Goal: Task Accomplishment & Management: Manage account settings

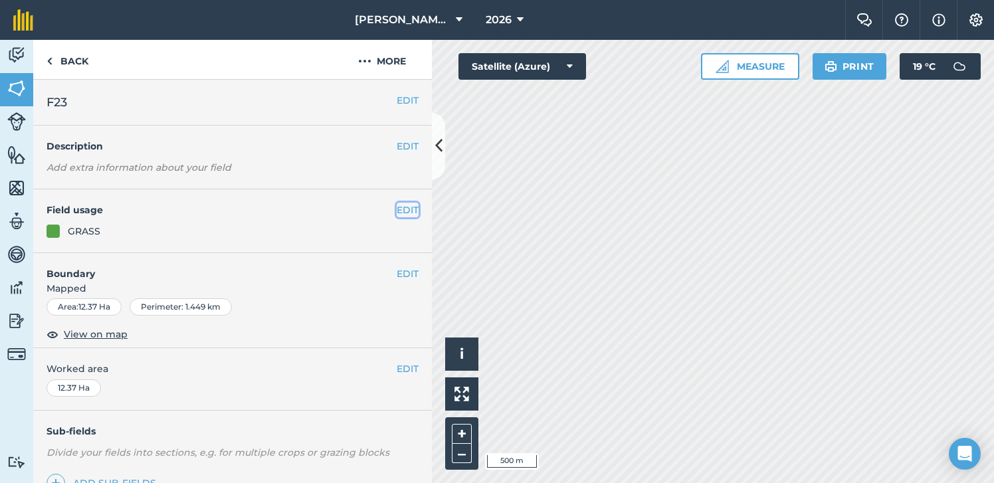
click at [406, 207] on button "EDIT" at bounding box center [408, 210] width 22 height 15
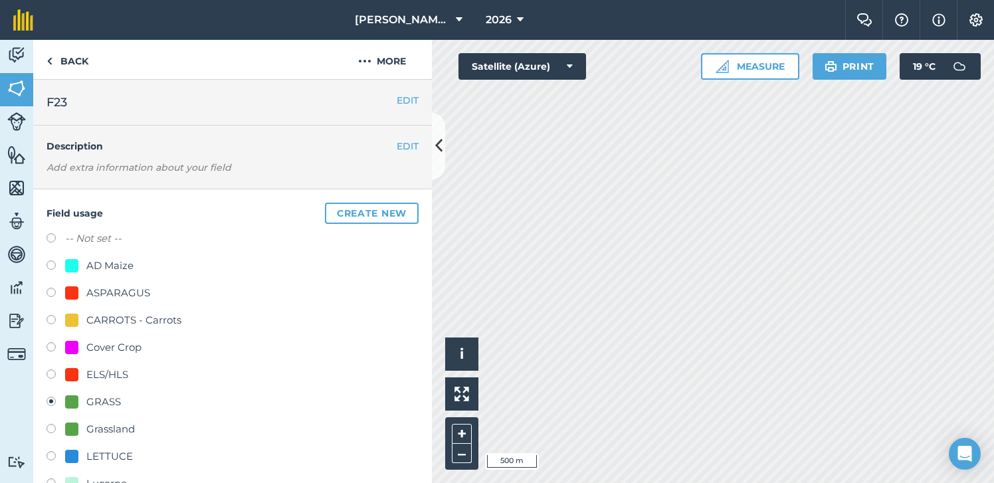
click at [124, 267] on div "AD Maize" at bounding box center [109, 266] width 47 height 16
radio input "true"
radio input "false"
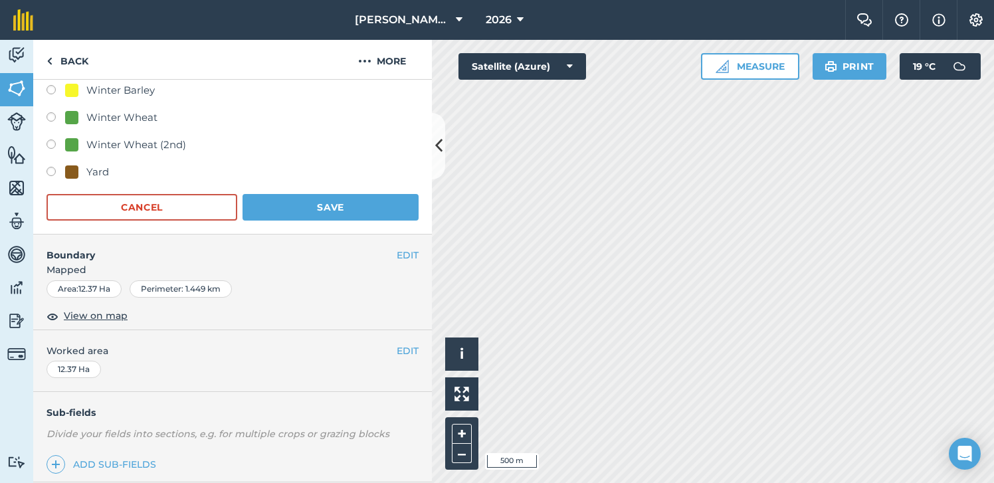
scroll to position [733, 0]
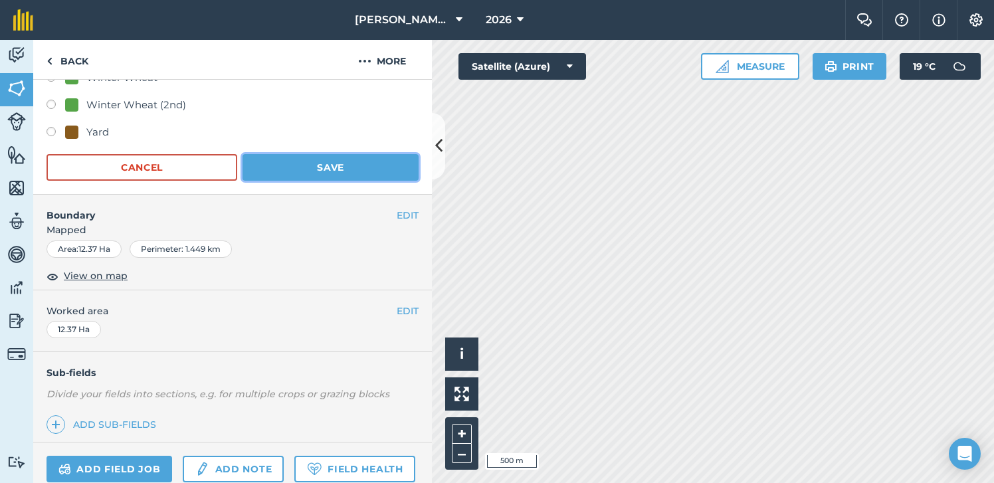
click at [370, 164] on button "Save" at bounding box center [331, 167] width 176 height 27
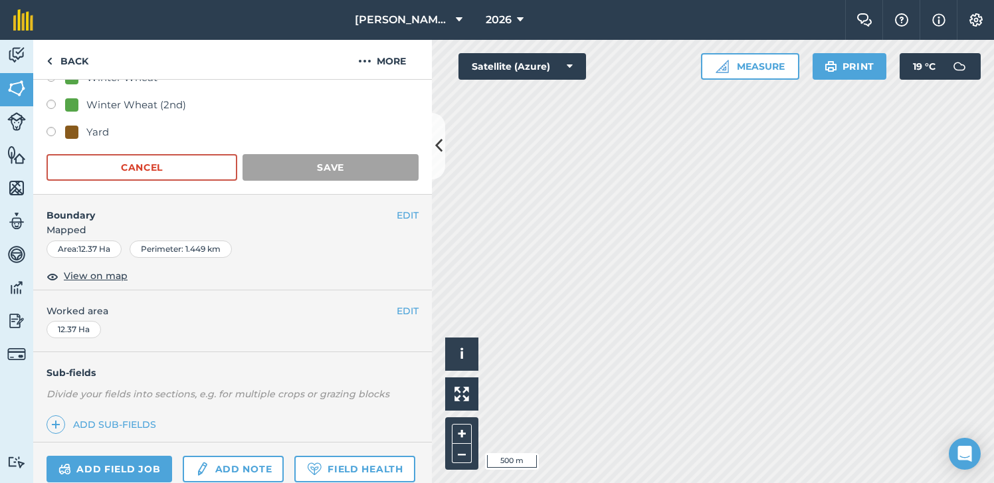
scroll to position [142, 0]
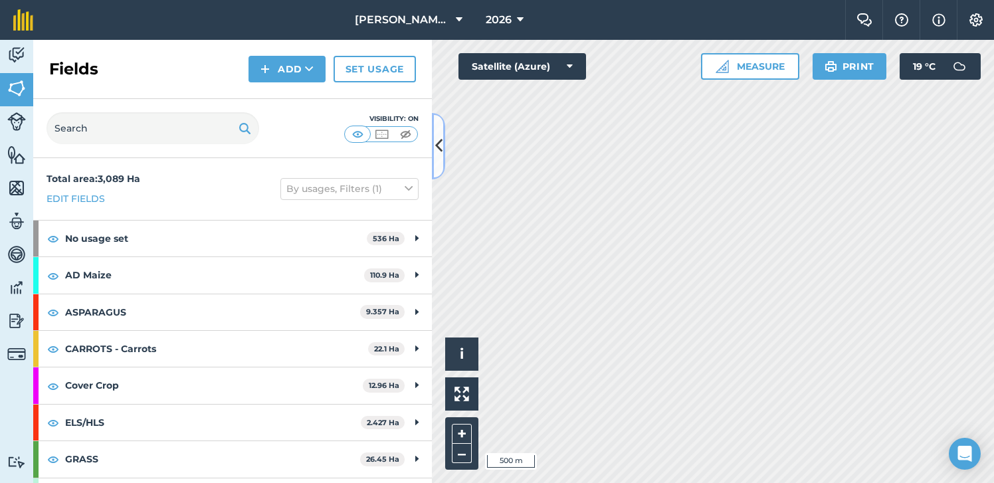
click at [439, 154] on icon at bounding box center [438, 145] width 7 height 23
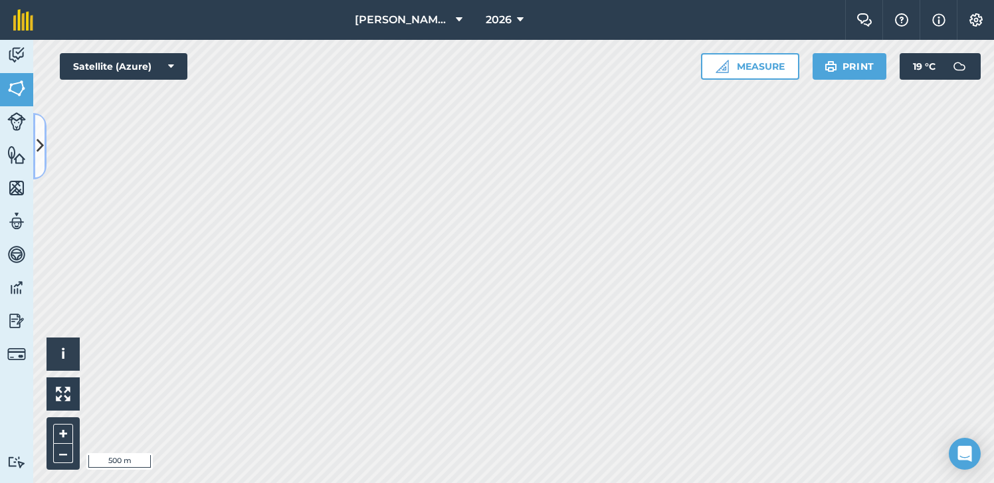
click at [43, 170] on button at bounding box center [39, 146] width 13 height 66
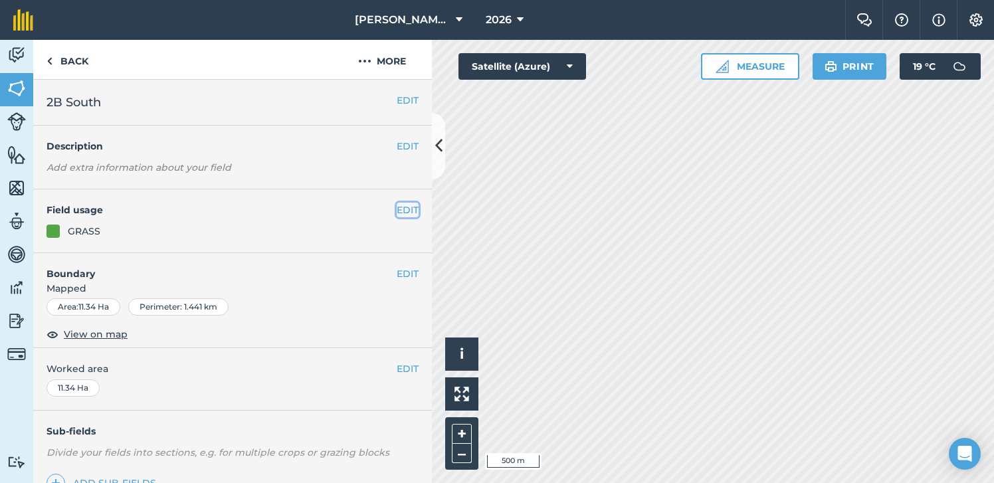
click at [401, 209] on button "EDIT" at bounding box center [408, 210] width 22 height 15
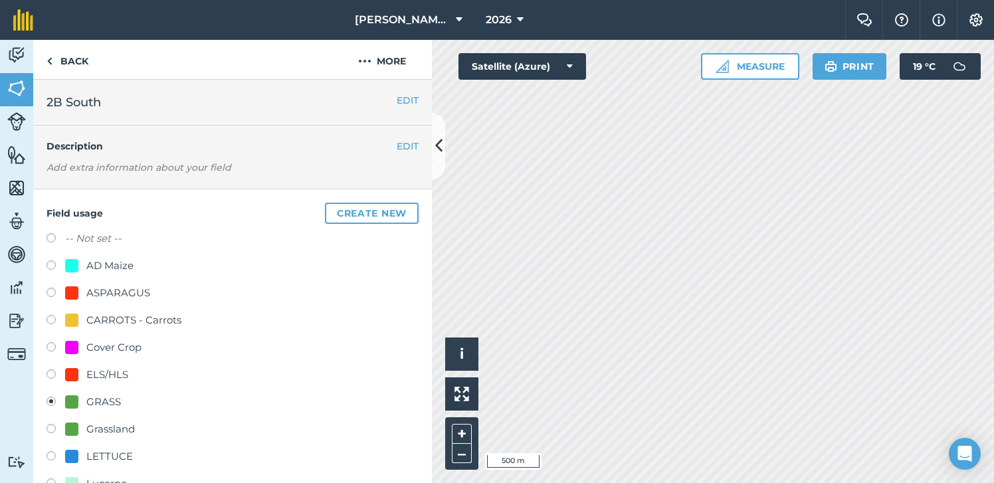
click at [126, 268] on div "AD Maize" at bounding box center [109, 266] width 47 height 16
radio input "true"
radio input "false"
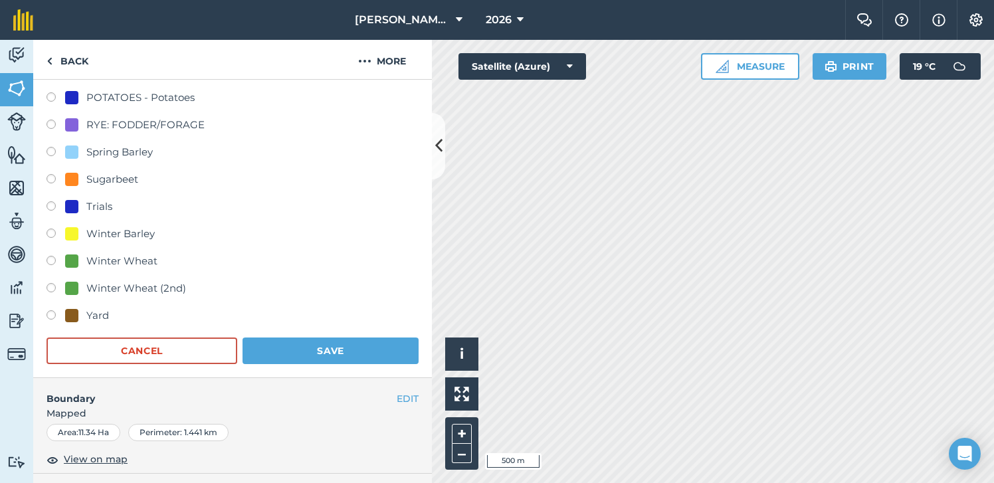
scroll to position [560, 0]
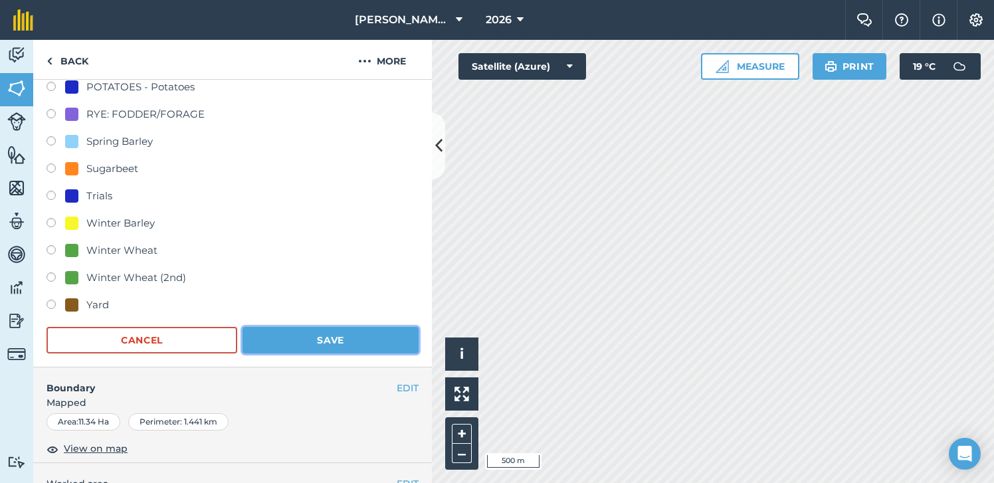
click at [352, 335] on button "Save" at bounding box center [331, 340] width 176 height 27
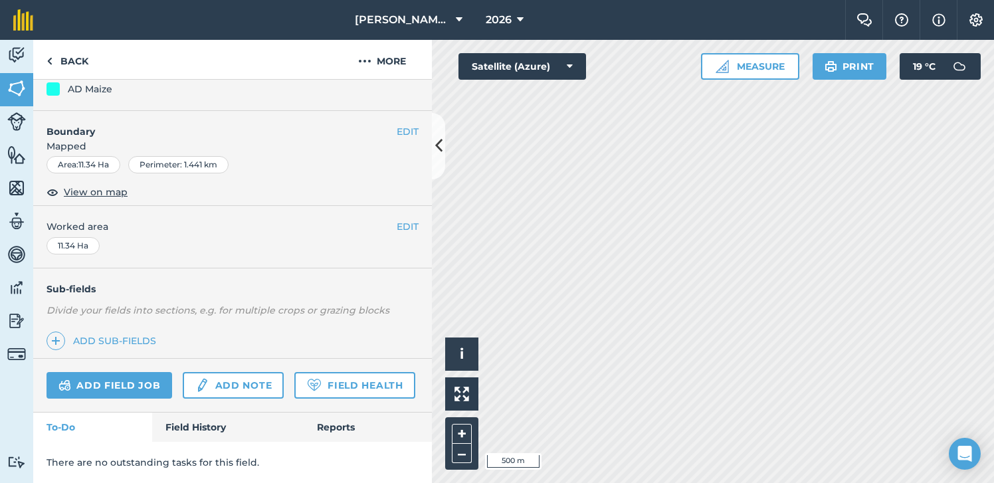
scroll to position [142, 0]
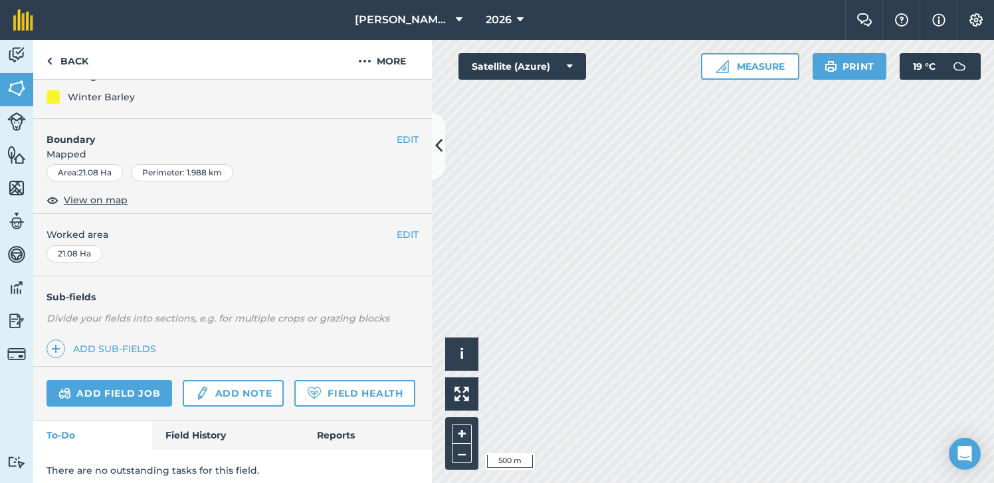
click at [251, 316] on em "Divide your fields into sections, e.g. for multiple crops or grazing blocks" at bounding box center [218, 318] width 343 height 12
click at [251, 316] on div "Sub-fields Divide your fields into sections, e.g. for multiple crops or grazing…" at bounding box center [232, 322] width 399 height 90
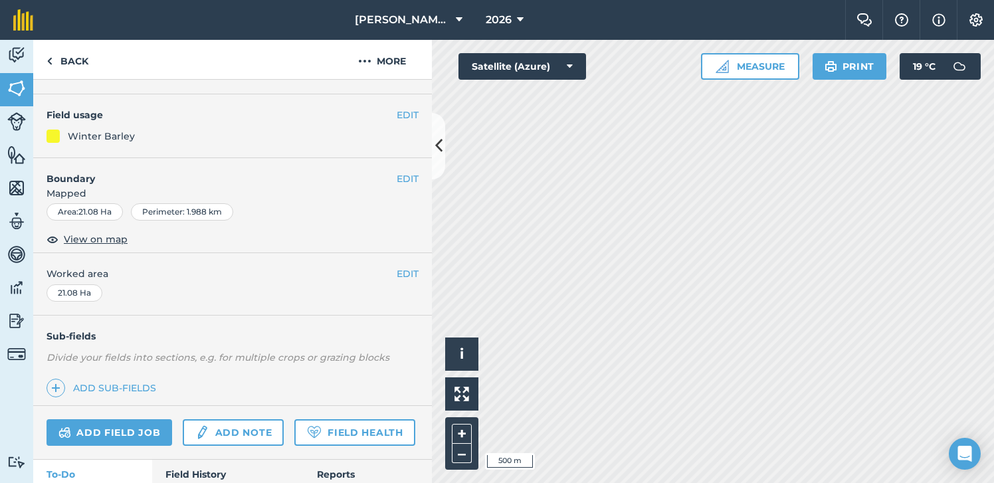
click at [250, 315] on div "EDIT 2B North EDIT Description Add extra information about your field EDIT Fiel…" at bounding box center [232, 281] width 399 height 403
